Goal: Find specific page/section: Find specific page/section

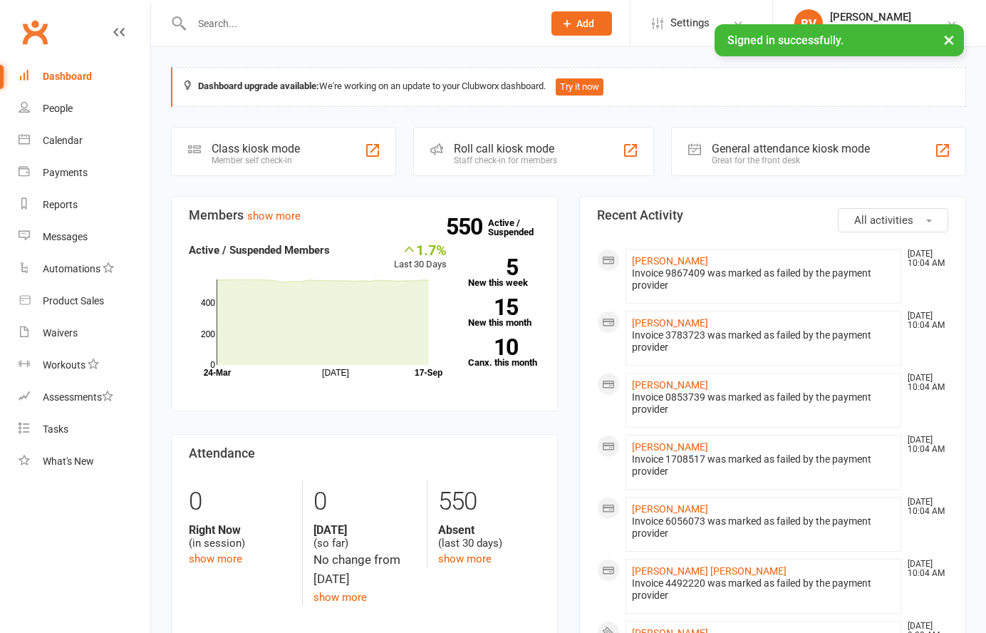
click at [240, 28] on input "text" at bounding box center [360, 24] width 346 height 20
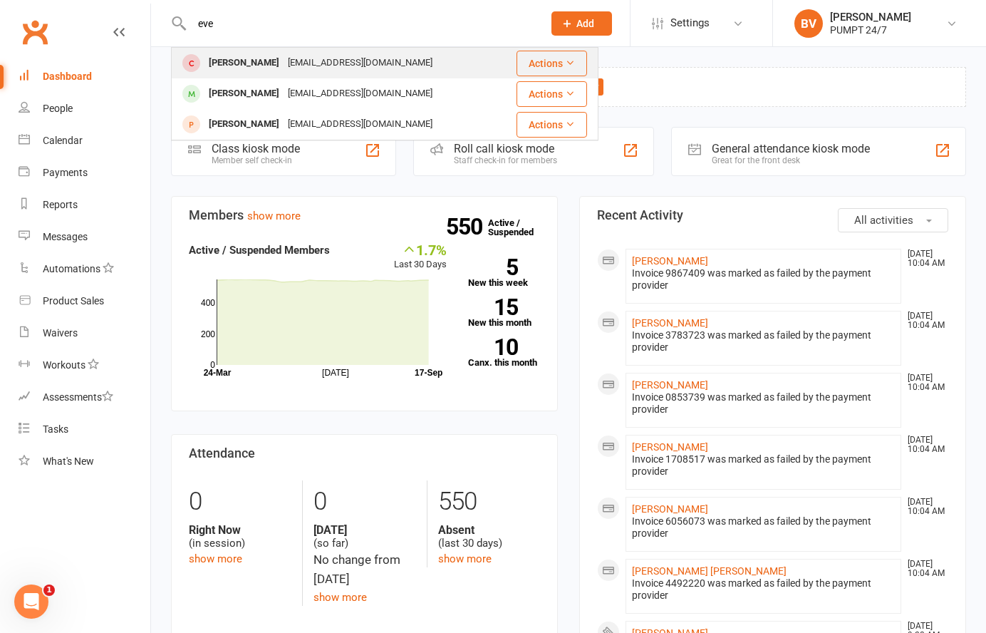
type input "eve"
click at [262, 66] on div "[PERSON_NAME]" at bounding box center [244, 63] width 79 height 21
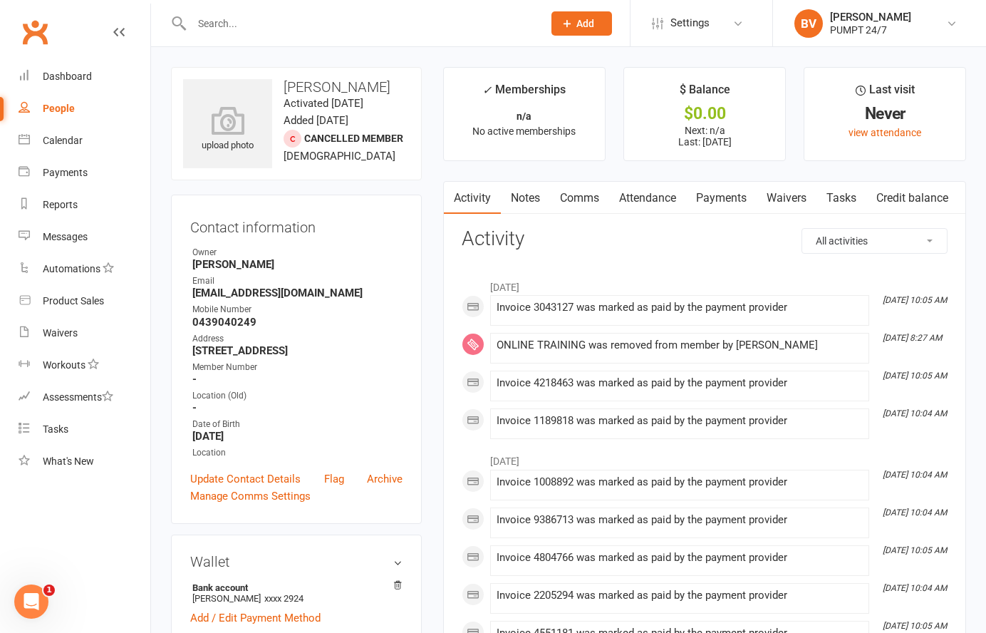
click at [720, 196] on link "Payments" at bounding box center [721, 198] width 71 height 33
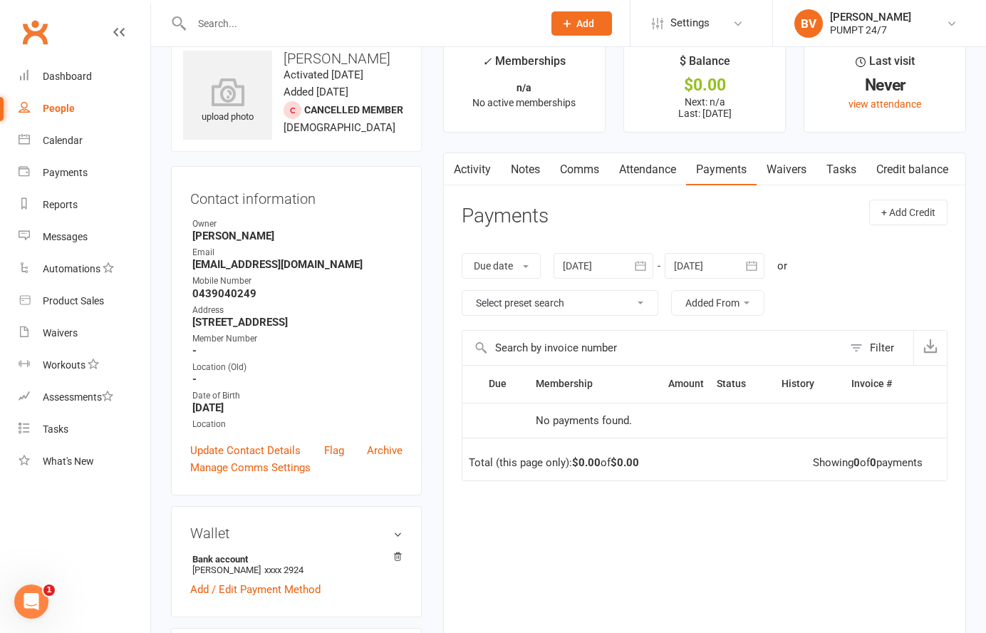
scroll to position [30, 0]
click at [487, 172] on link "Activity" at bounding box center [472, 168] width 57 height 33
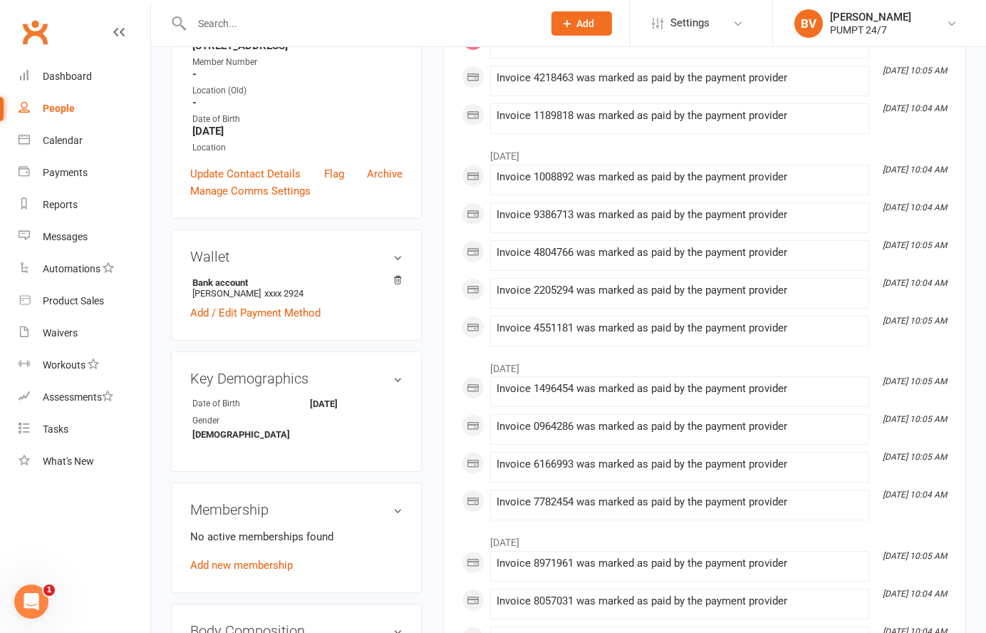
scroll to position [312, 0]
